Goal: Information Seeking & Learning: Learn about a topic

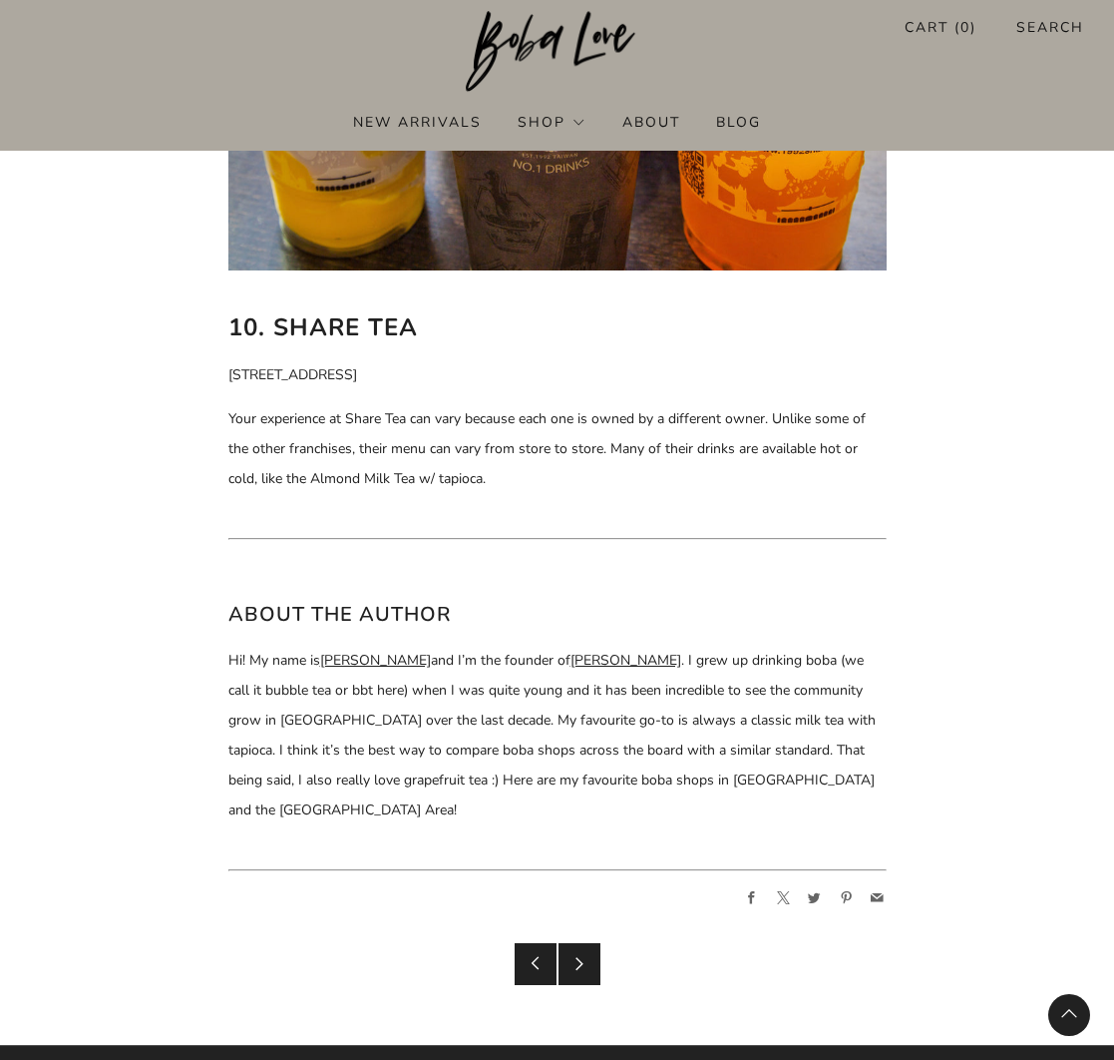
scroll to position [9323, 0]
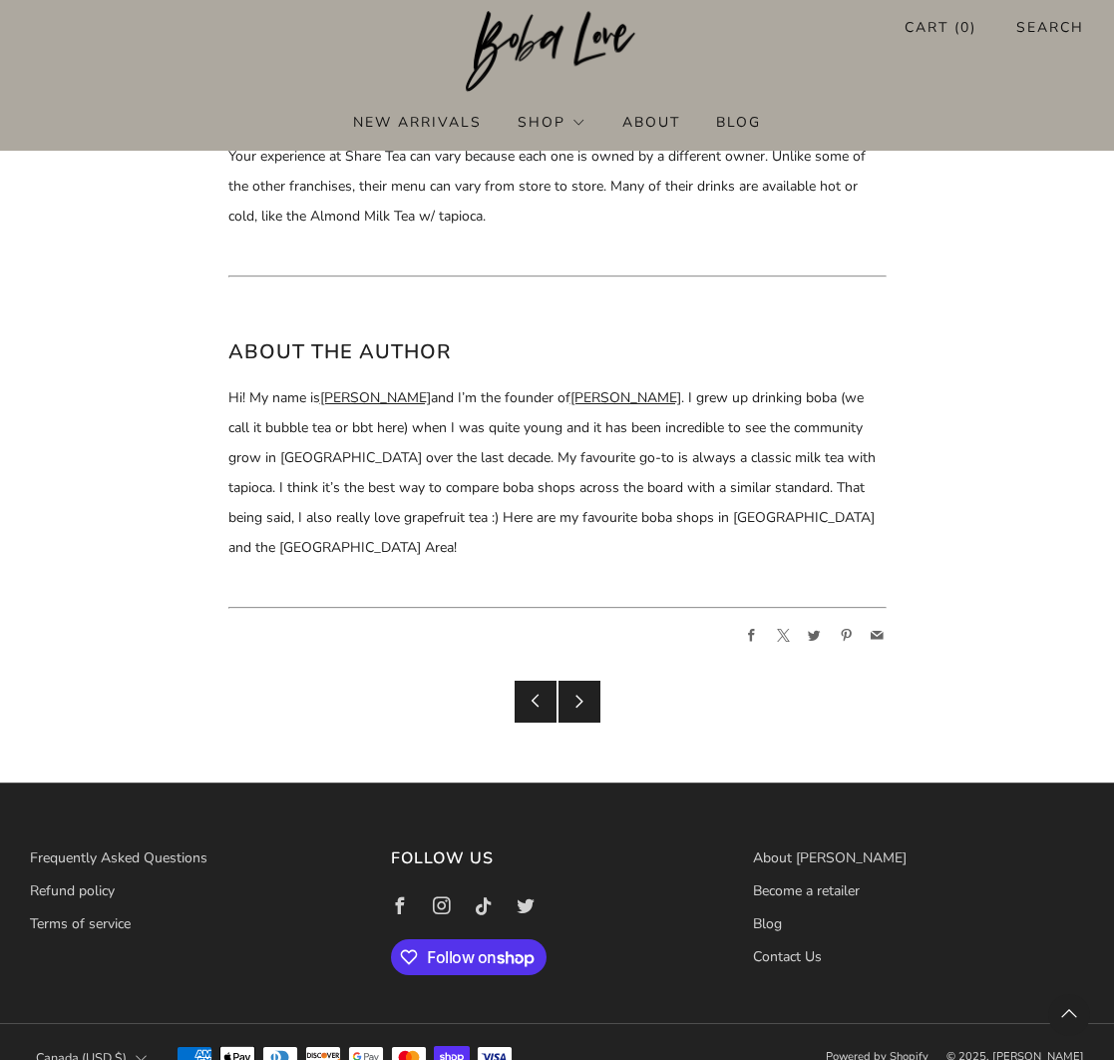
click at [526, 49] on img at bounding box center [557, 52] width 183 height 82
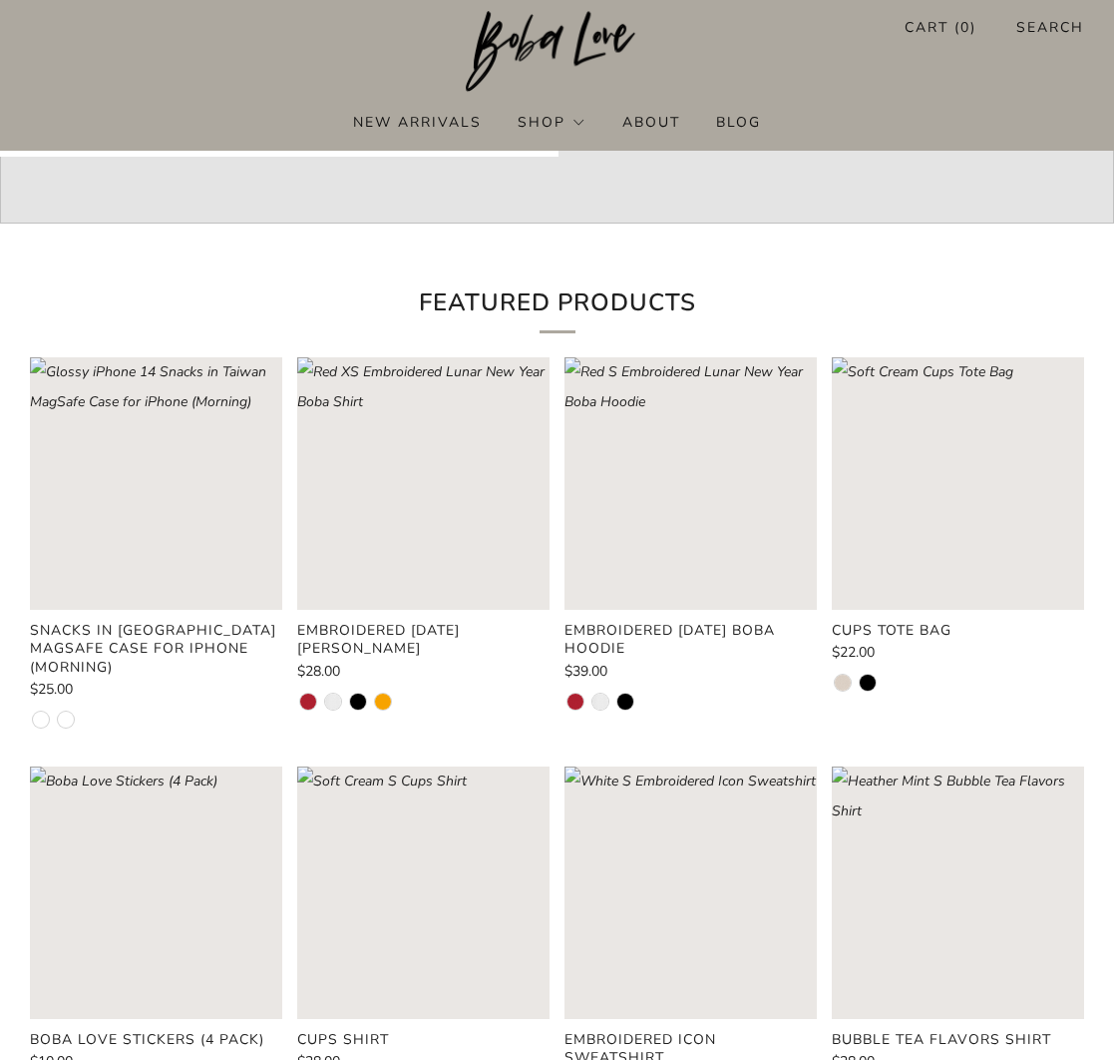
scroll to position [458, 0]
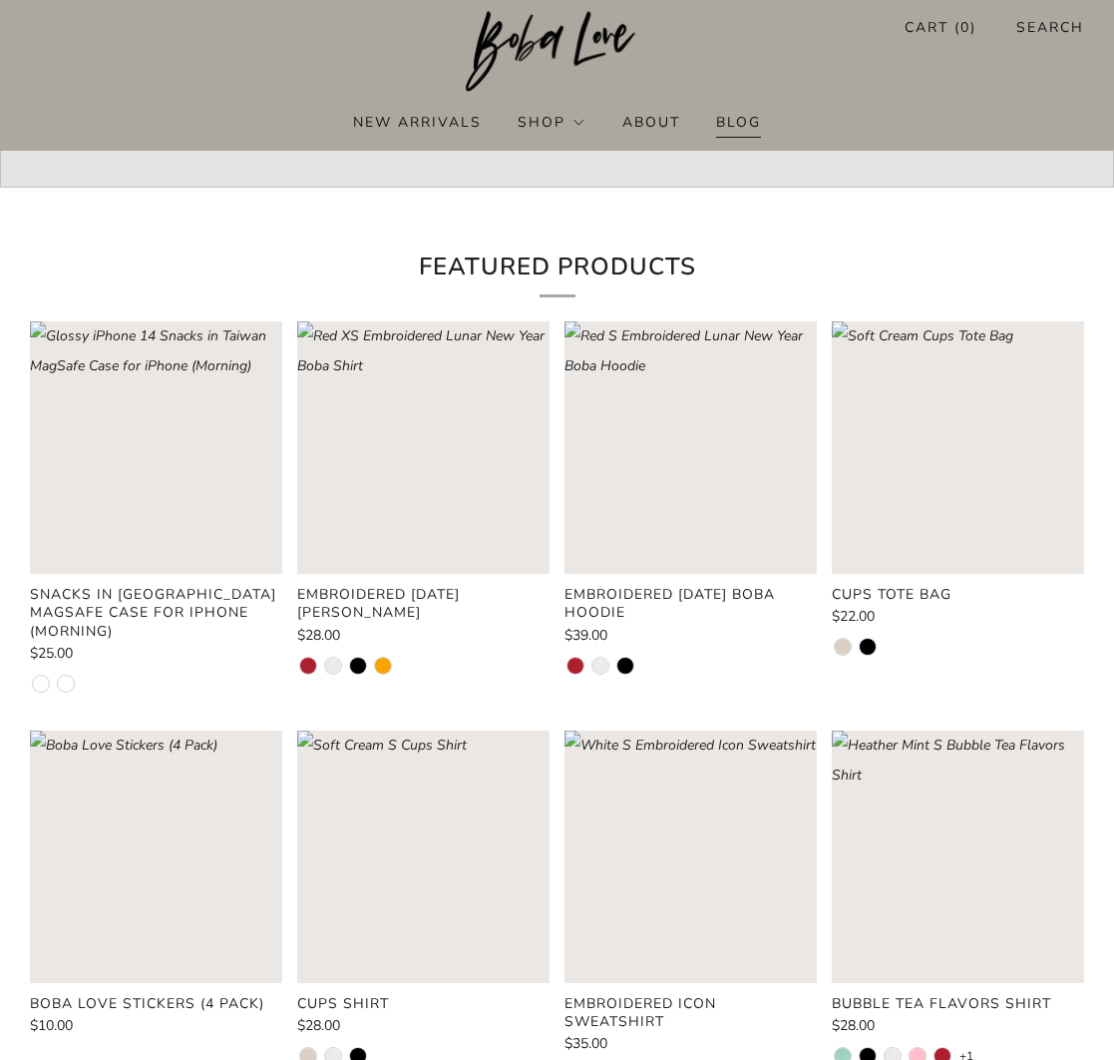
click at [738, 122] on link "Blog" at bounding box center [738, 122] width 45 height 32
